Goal: Check status: Check status

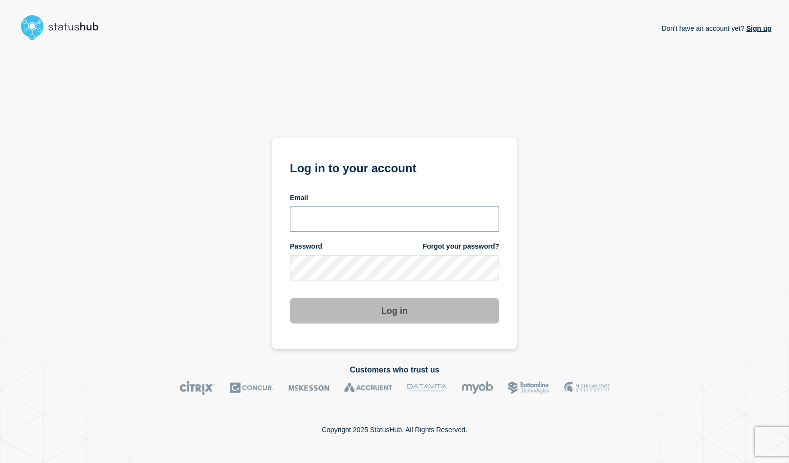
click at [340, 217] on input "email input" at bounding box center [394, 218] width 209 height 25
type input "psawado@clemson.edu"
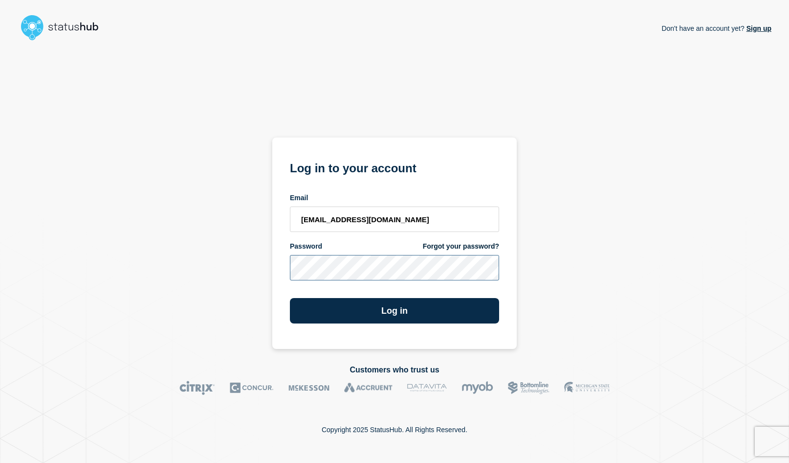
click at [290, 298] on button "Log in" at bounding box center [394, 310] width 209 height 25
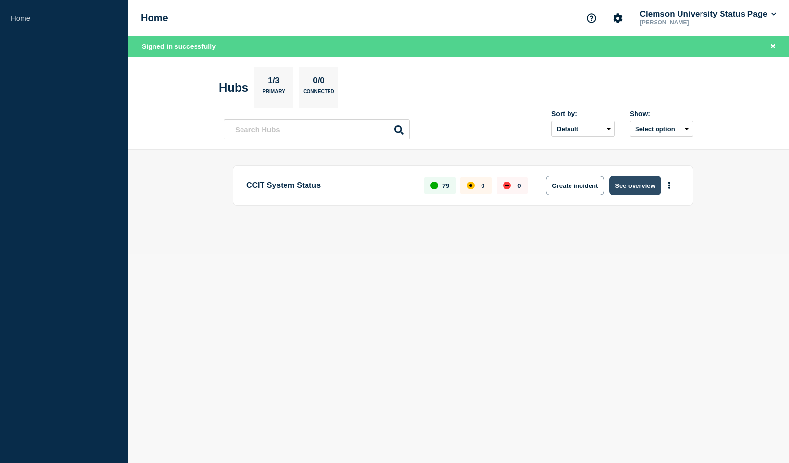
click at [624, 186] on button "See overview" at bounding box center [635, 186] width 52 height 20
